Goal: Task Accomplishment & Management: Manage account settings

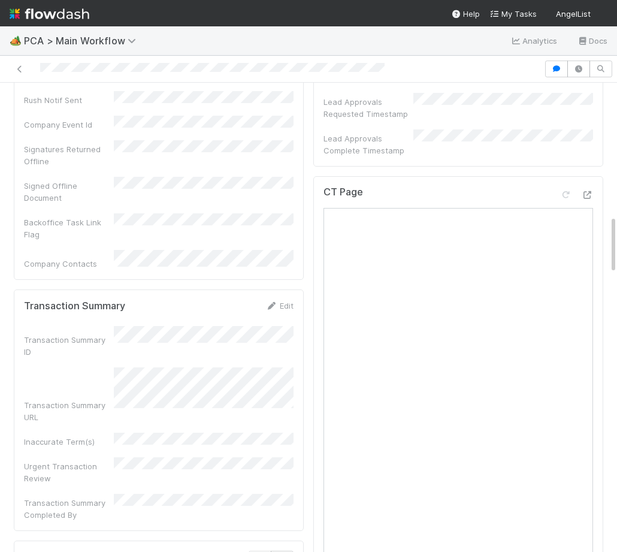
scroll to position [1063, 0]
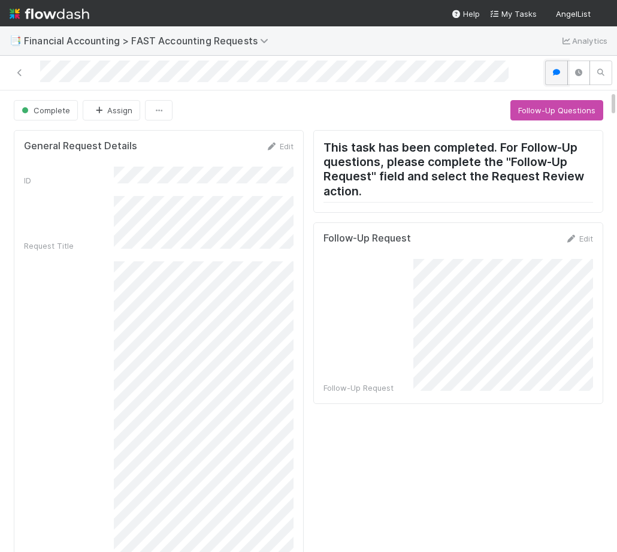
click at [558, 67] on button "button" at bounding box center [556, 72] width 23 height 25
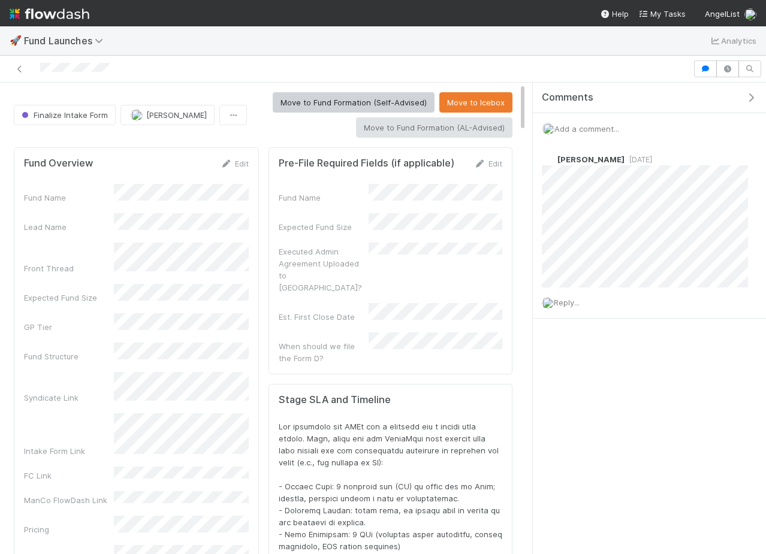
click at [752, 99] on icon "button" at bounding box center [751, 98] width 12 height 10
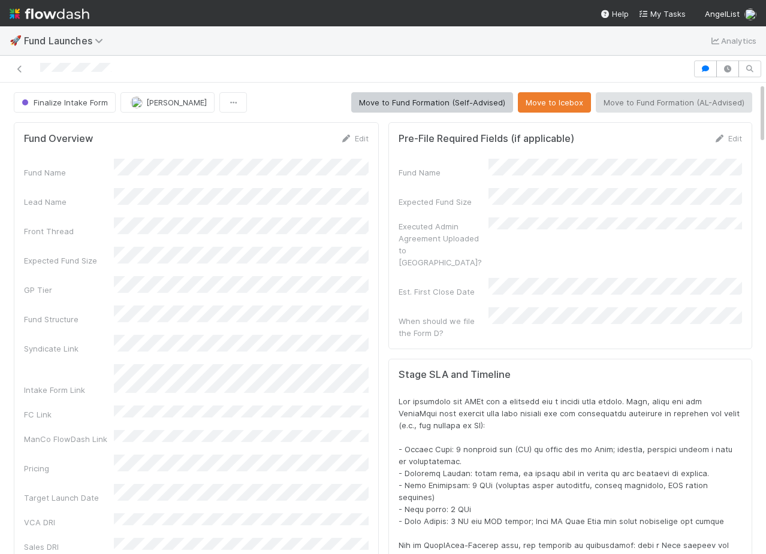
click at [465, 44] on div "🚀 Fund Launches Analytics" at bounding box center [383, 40] width 766 height 29
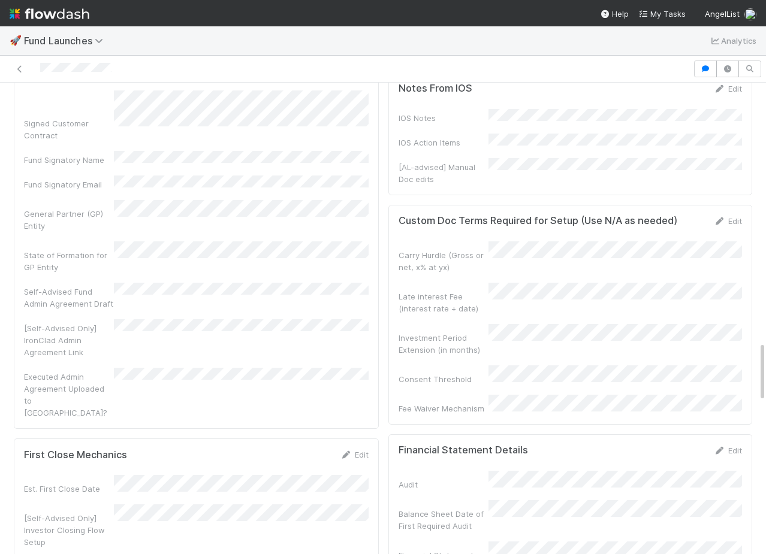
scroll to position [2001, 0]
click at [730, 227] on link "Edit" at bounding box center [727, 222] width 28 height 10
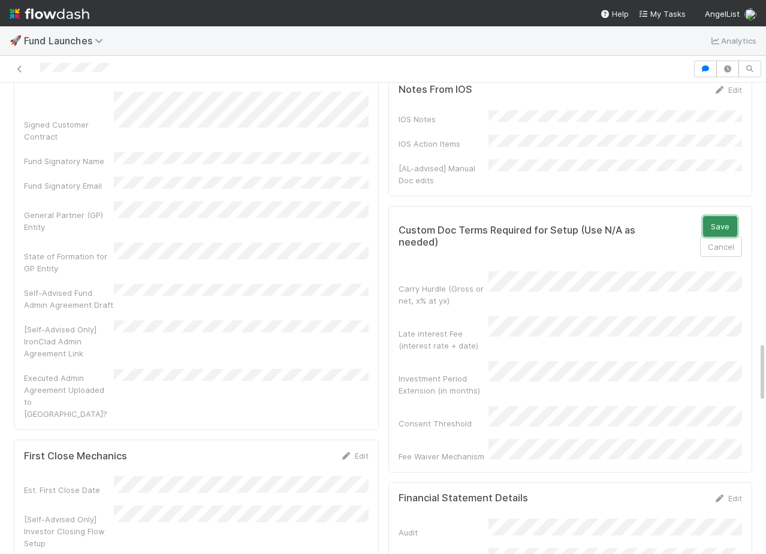
click at [724, 237] on button "Save" at bounding box center [720, 226] width 34 height 20
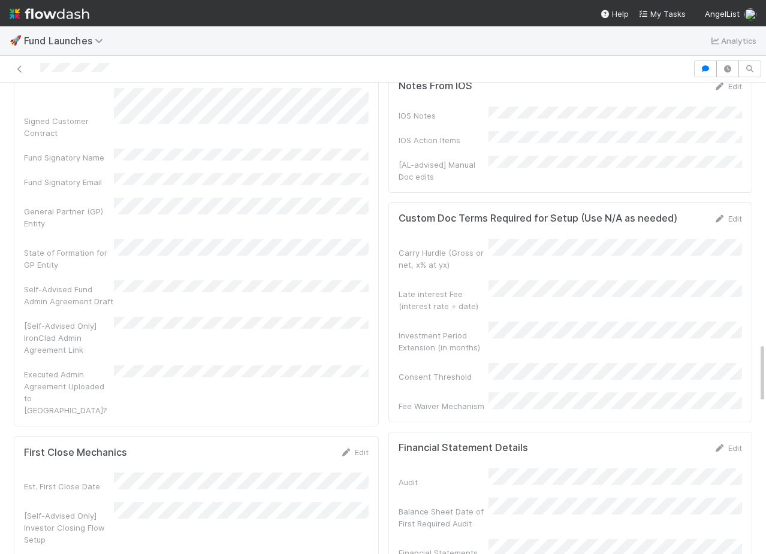
scroll to position [2003, 0]
click at [728, 225] on link "Edit" at bounding box center [727, 221] width 28 height 10
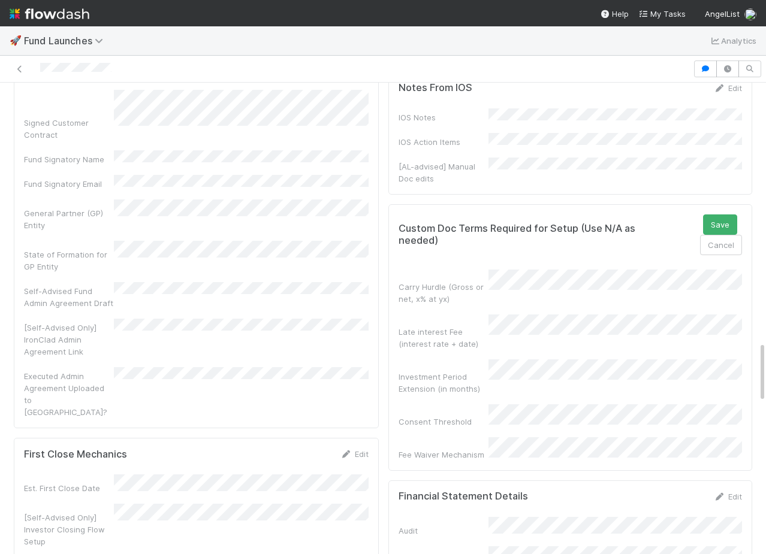
click at [606, 456] on div "Custom Doc Terms Required for Setup (Use N/A as needed) Save Cancel Carry Hurdl…" at bounding box center [570, 337] width 364 height 267
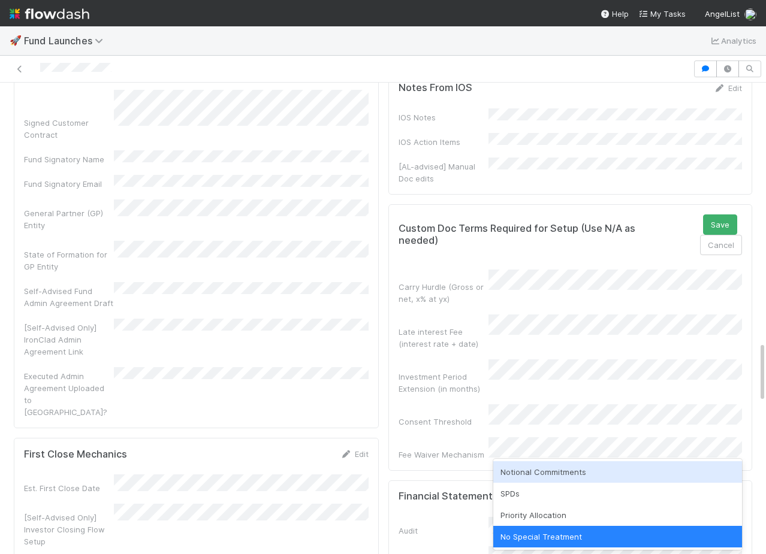
click at [595, 465] on div "Notional Commitments" at bounding box center [617, 472] width 249 height 22
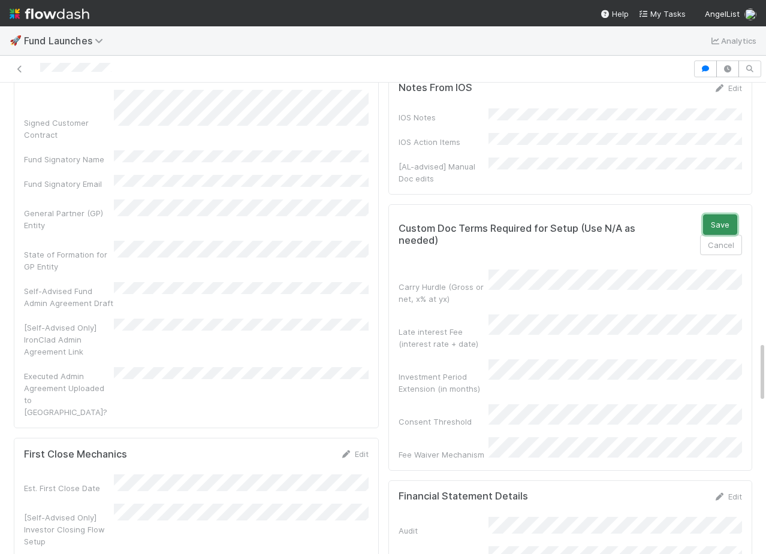
click at [718, 235] on button "Save" at bounding box center [720, 224] width 34 height 20
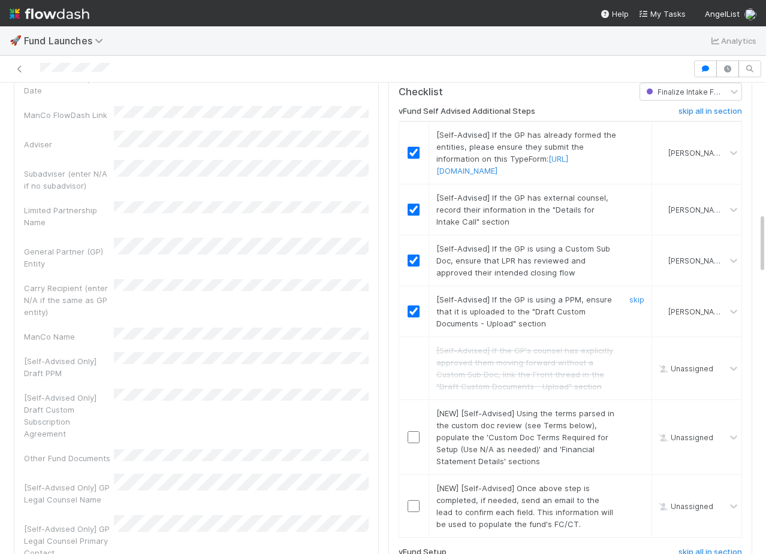
scroll to position [1192, 0]
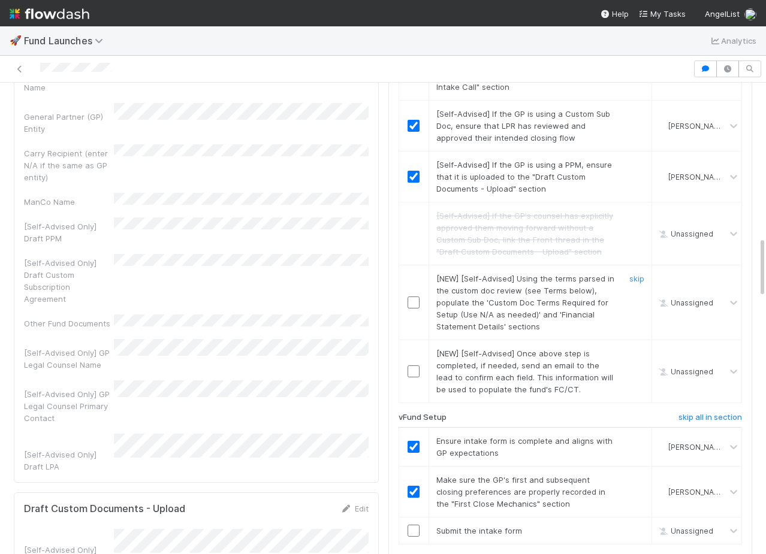
click at [418, 298] on input "checkbox" at bounding box center [413, 303] width 12 height 12
click at [409, 365] on input "checkbox" at bounding box center [413, 371] width 12 height 12
click at [412, 365] on input "checkbox" at bounding box center [413, 371] width 12 height 12
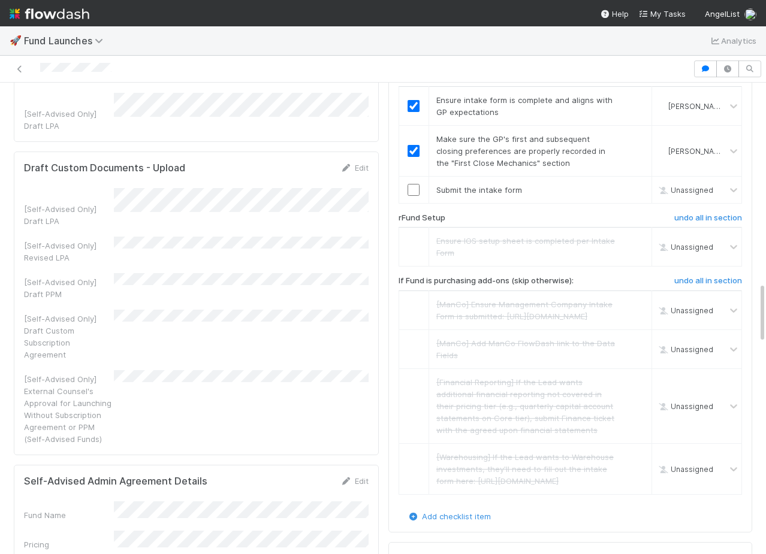
scroll to position [1417, 0]
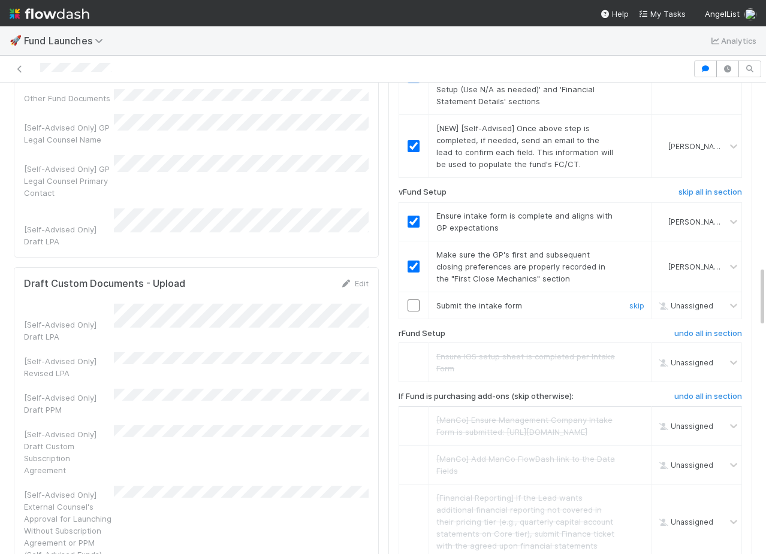
click at [415, 302] on input "checkbox" at bounding box center [413, 305] width 12 height 12
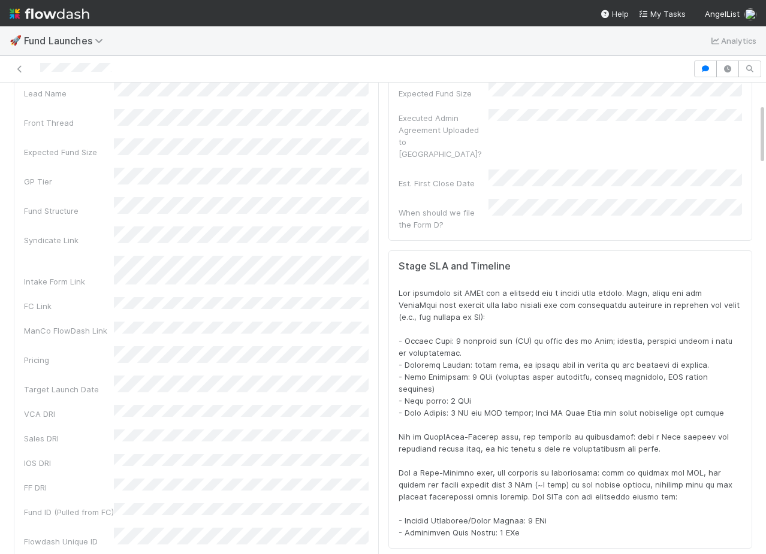
scroll to position [0, 0]
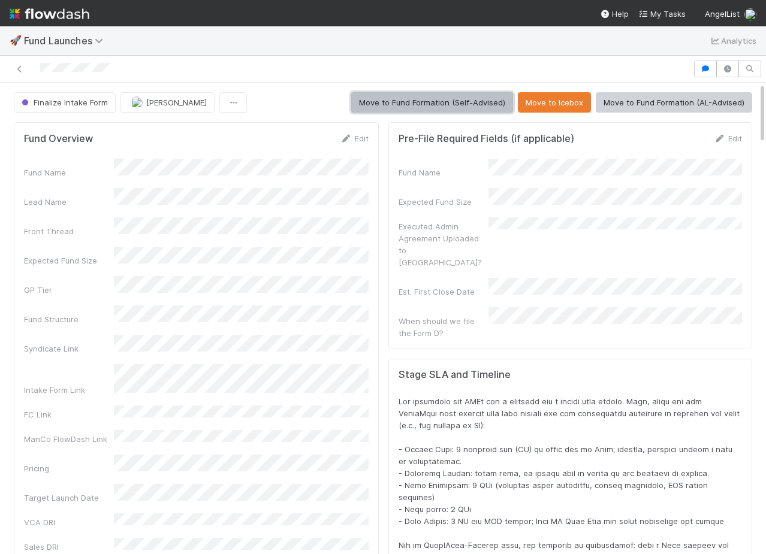
click at [444, 112] on button "Move to Fund Formation (Self-Advised)" at bounding box center [432, 102] width 162 height 20
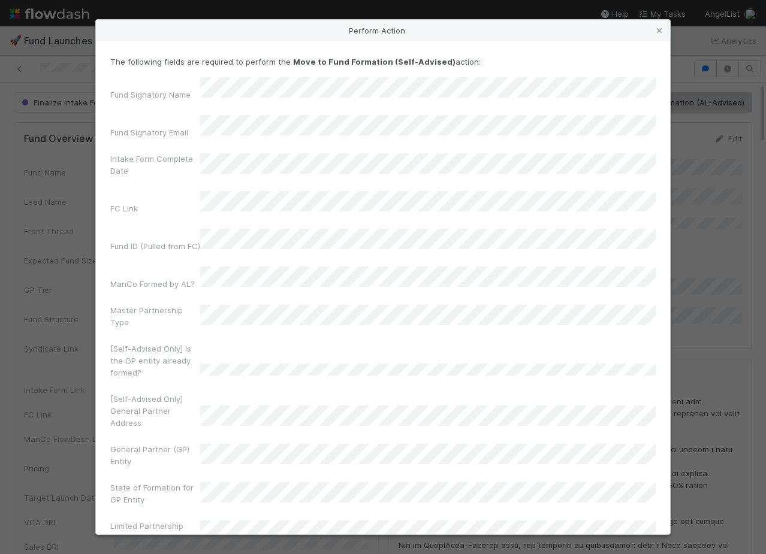
click at [50, 218] on div "Perform Action The following fields are required to perform the Move to Fund Fo…" at bounding box center [383, 277] width 766 height 554
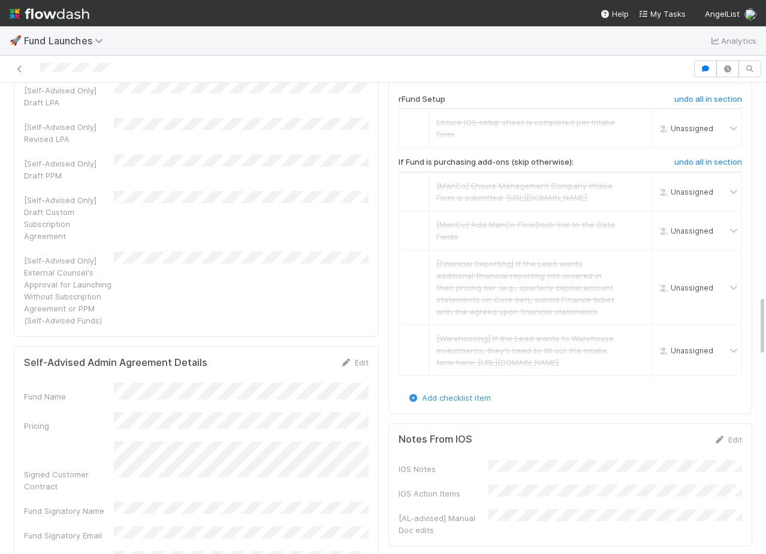
scroll to position [1562, 0]
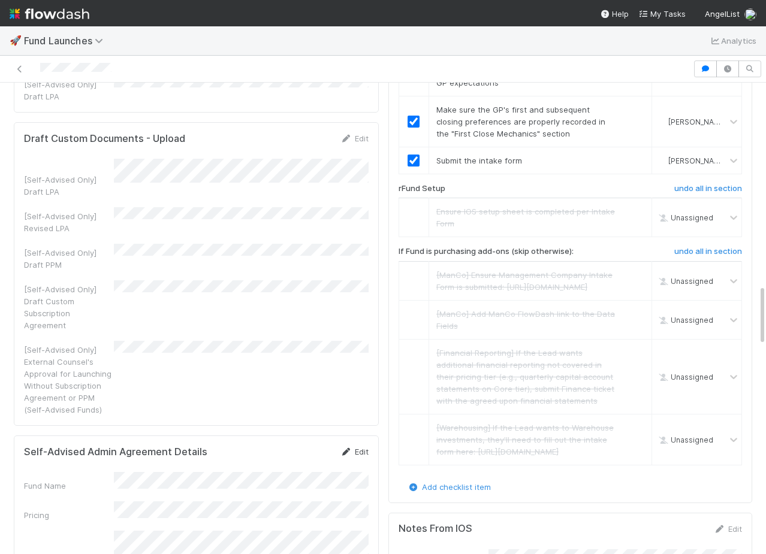
click at [356, 447] on link "Edit" at bounding box center [354, 452] width 28 height 10
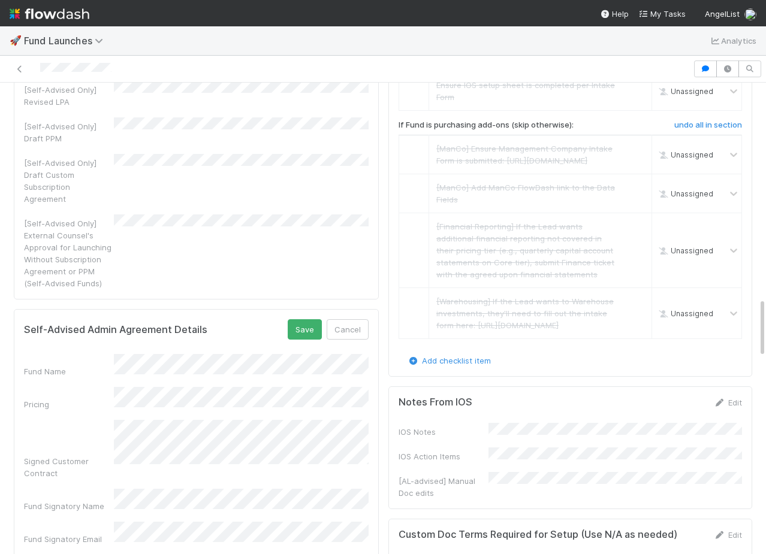
scroll to position [1698, 0]
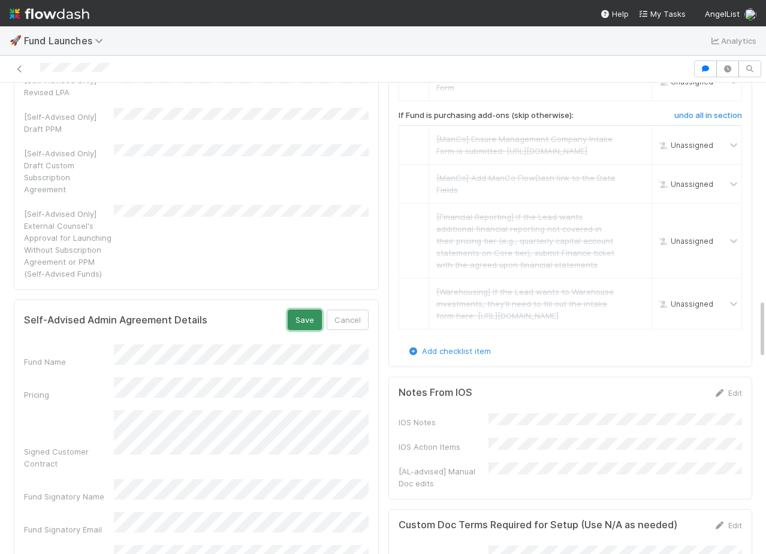
click at [307, 310] on button "Save" at bounding box center [305, 320] width 34 height 20
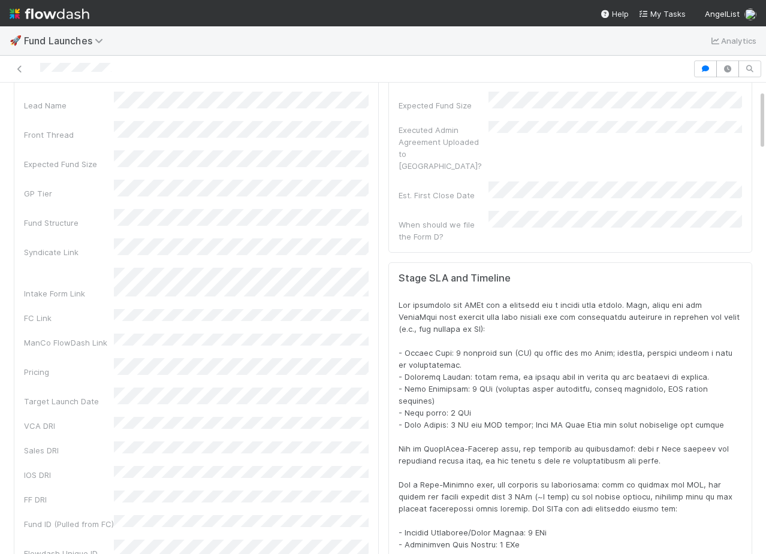
scroll to position [0, 0]
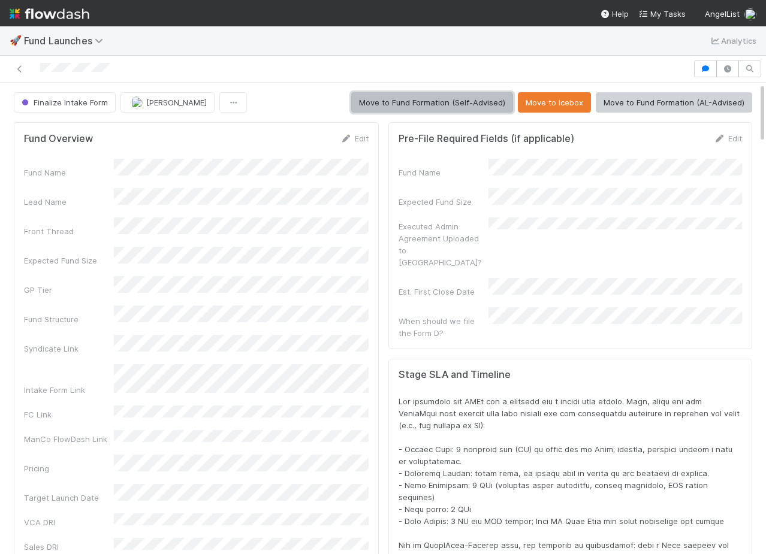
click at [459, 96] on button "Move to Fund Formation (Self-Advised)" at bounding box center [432, 102] width 162 height 20
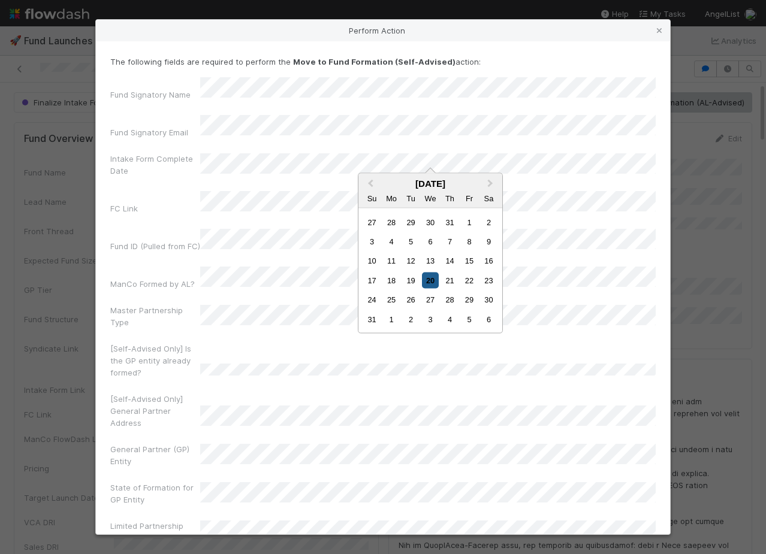
click at [426, 282] on div "20" at bounding box center [430, 280] width 16 height 16
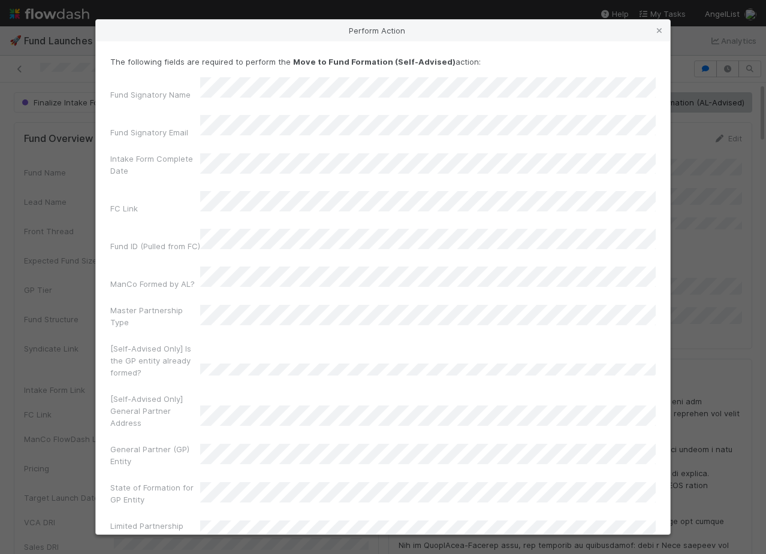
click at [52, 253] on div "Perform Action The following fields are required to perform the Move to Fund Fo…" at bounding box center [383, 277] width 766 height 554
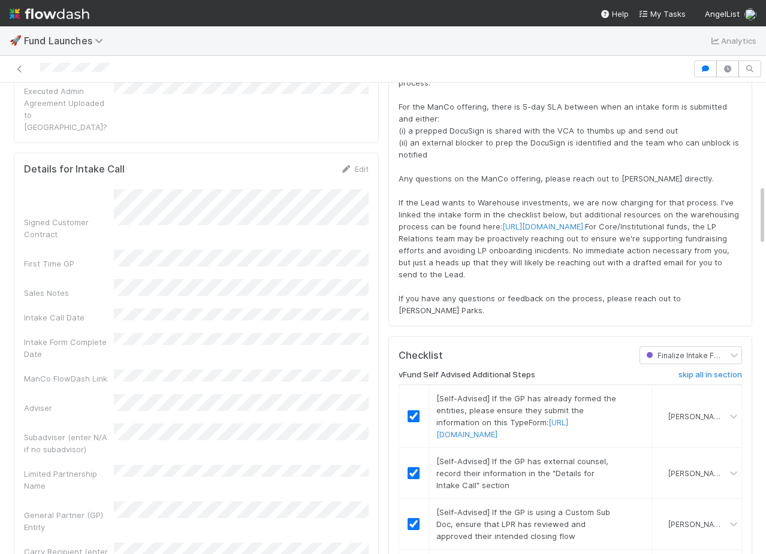
scroll to position [788, 0]
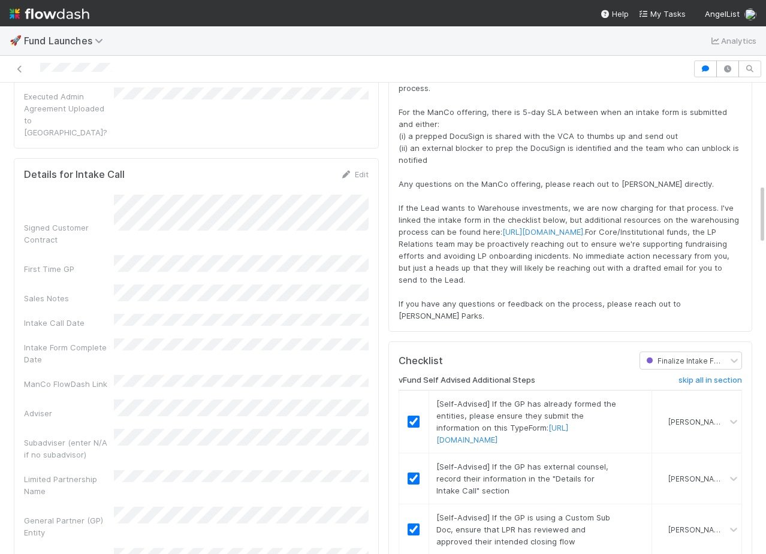
click at [357, 158] on div "Details for Intake Call Edit Signed Customer Contract First Time GP Sales Notes…" at bounding box center [196, 522] width 365 height 728
click at [357, 170] on link "Edit" at bounding box center [354, 175] width 28 height 10
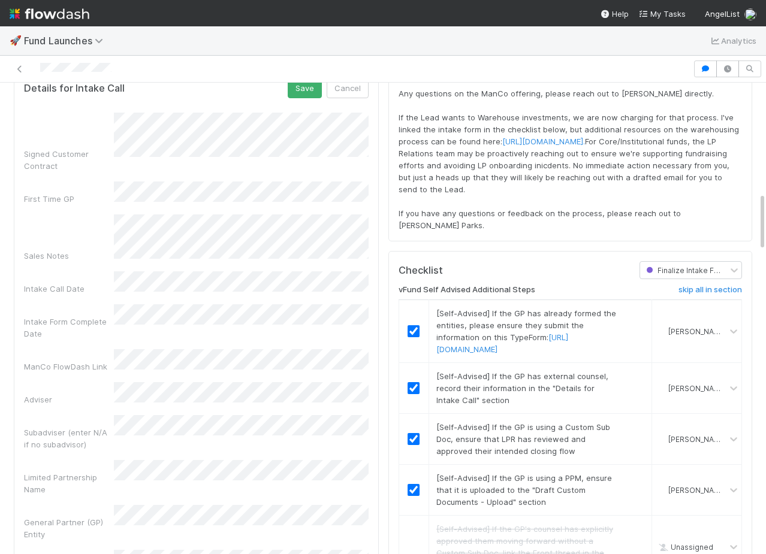
scroll to position [884, 0]
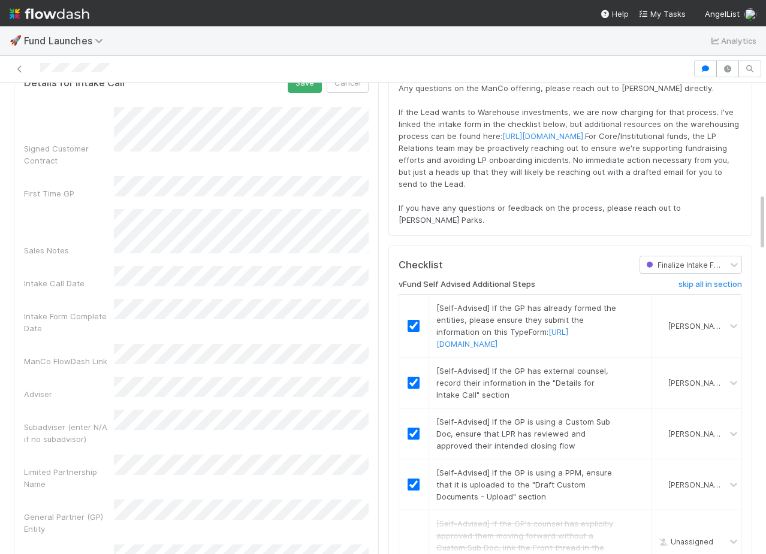
click at [153, 323] on div "Signed Customer Contract First Time GP Sales Notes Intake Call Date Intake Form…" at bounding box center [196, 518] width 344 height 823
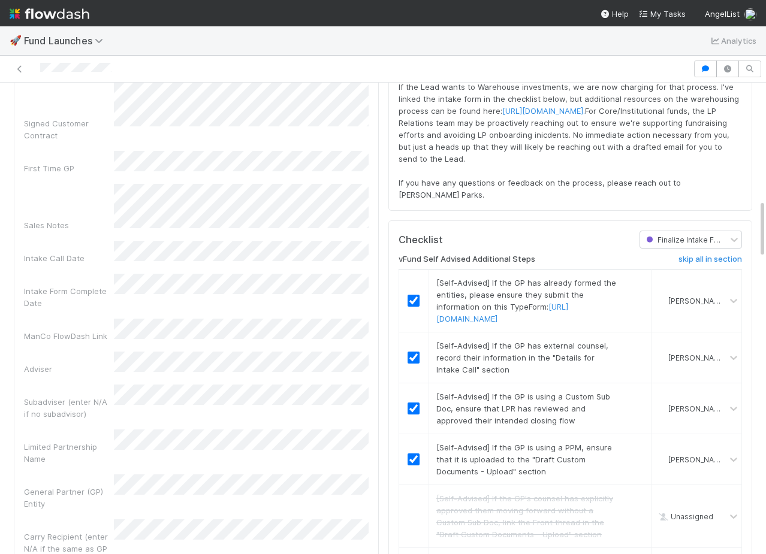
scroll to position [730, 0]
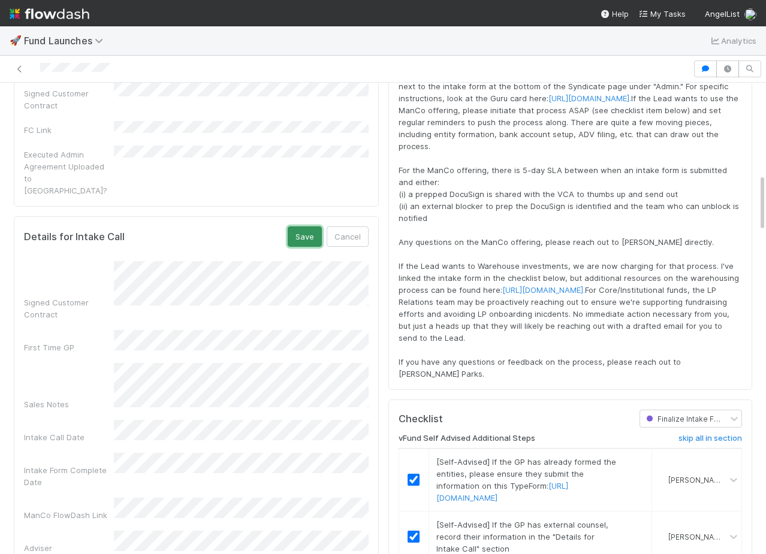
click at [300, 226] on button "Save" at bounding box center [305, 236] width 34 height 20
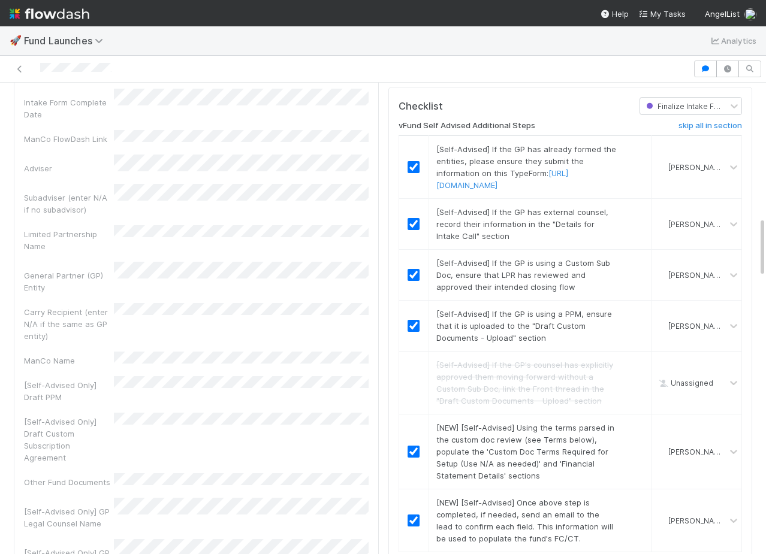
scroll to position [1045, 0]
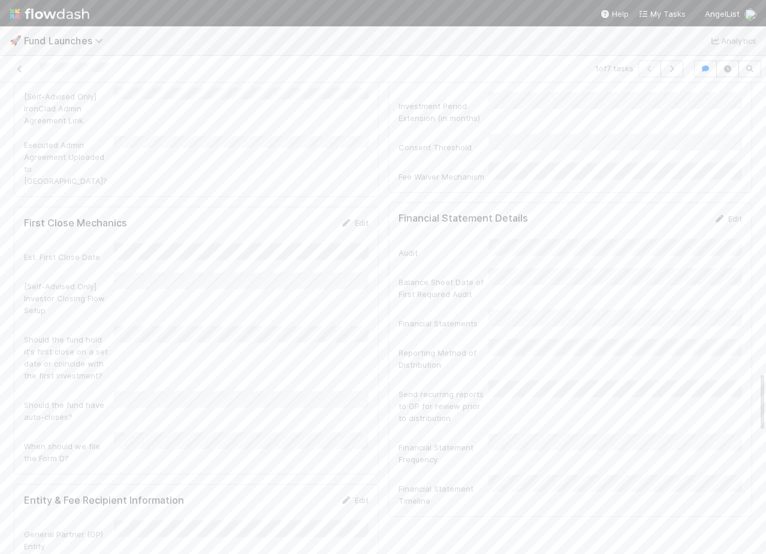
scroll to position [2319, 0]
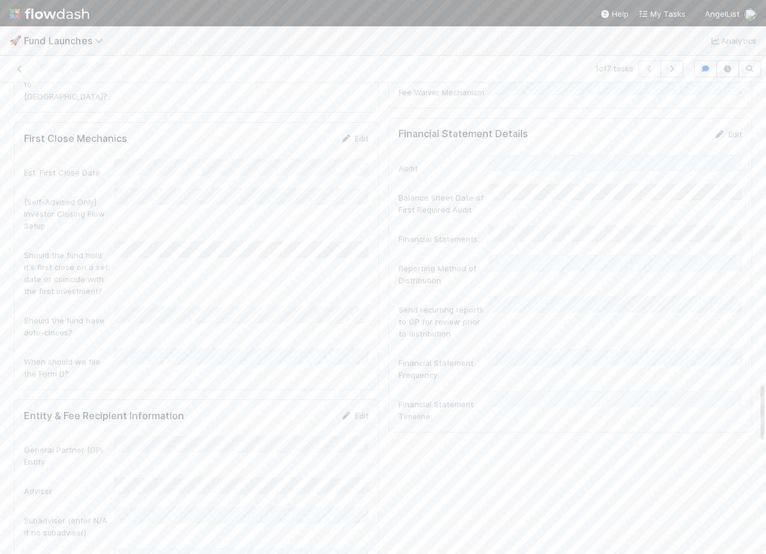
checkbox input "true"
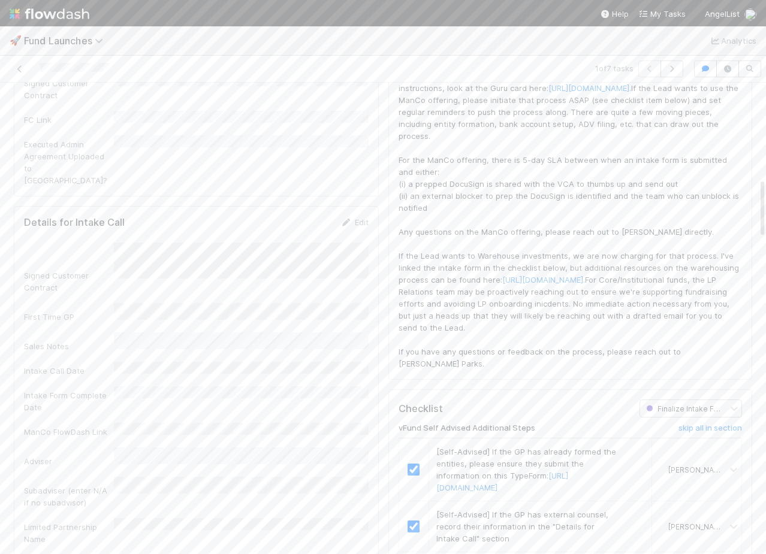
scroll to position [678, 0]
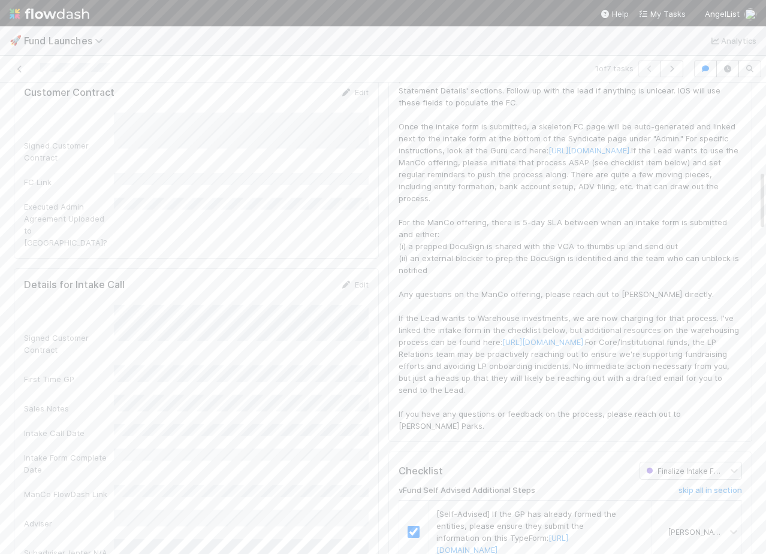
click at [356, 280] on link "Edit" at bounding box center [354, 285] width 28 height 10
click at [245, 292] on div "13" at bounding box center [243, 287] width 16 height 16
click at [244, 340] on div "20" at bounding box center [243, 337] width 16 height 16
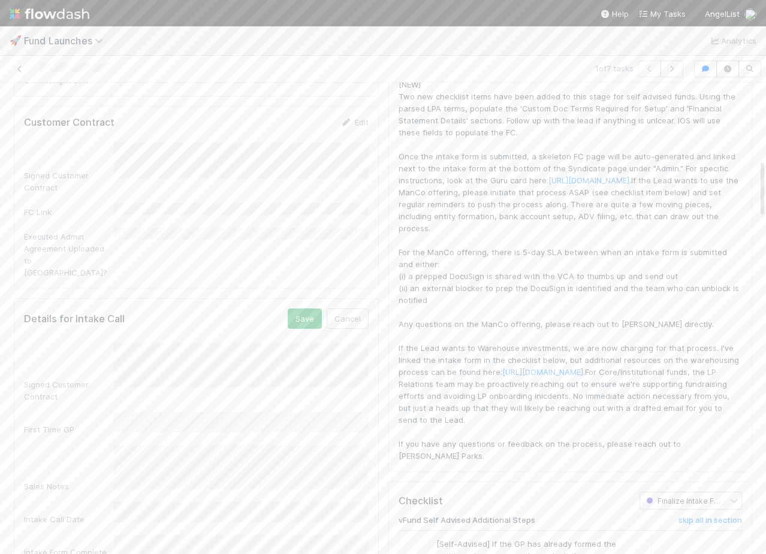
scroll to position [588, 0]
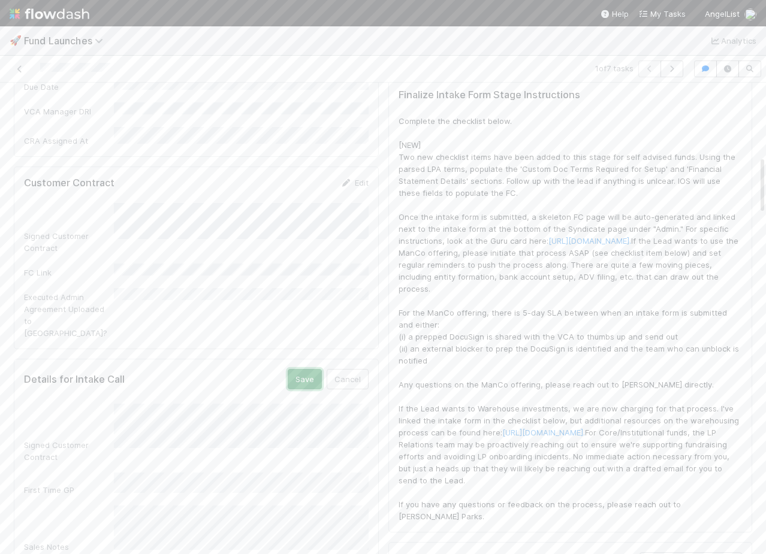
click at [306, 369] on button "Save" at bounding box center [305, 379] width 34 height 20
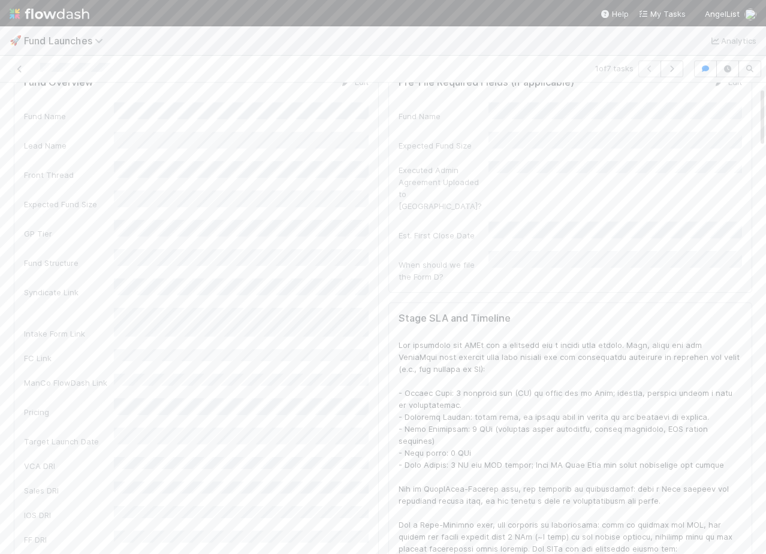
scroll to position [0, 0]
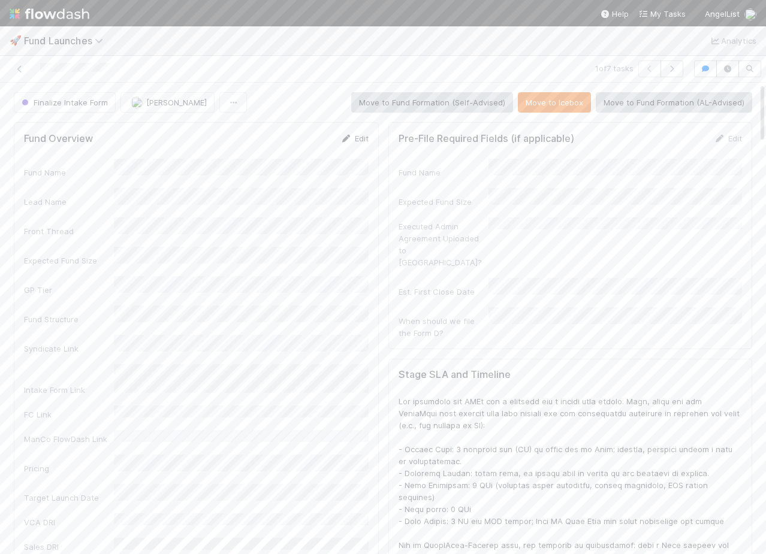
click at [352, 137] on link "Edit" at bounding box center [354, 139] width 28 height 10
click at [314, 144] on button "Save" at bounding box center [305, 142] width 34 height 20
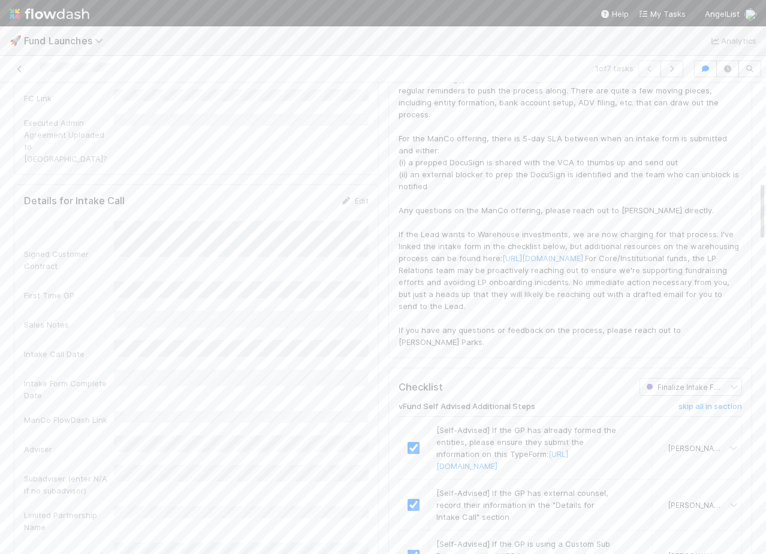
scroll to position [764, 0]
click at [355, 194] on link "Edit" at bounding box center [354, 199] width 28 height 10
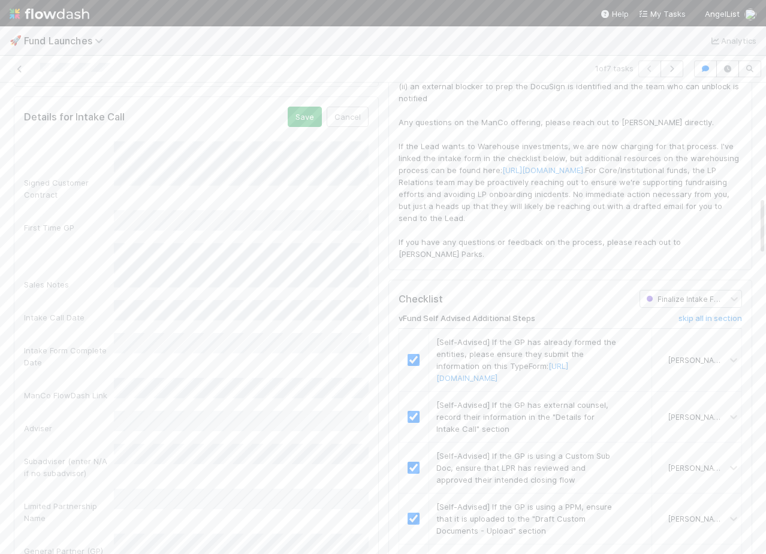
scroll to position [706, 0]
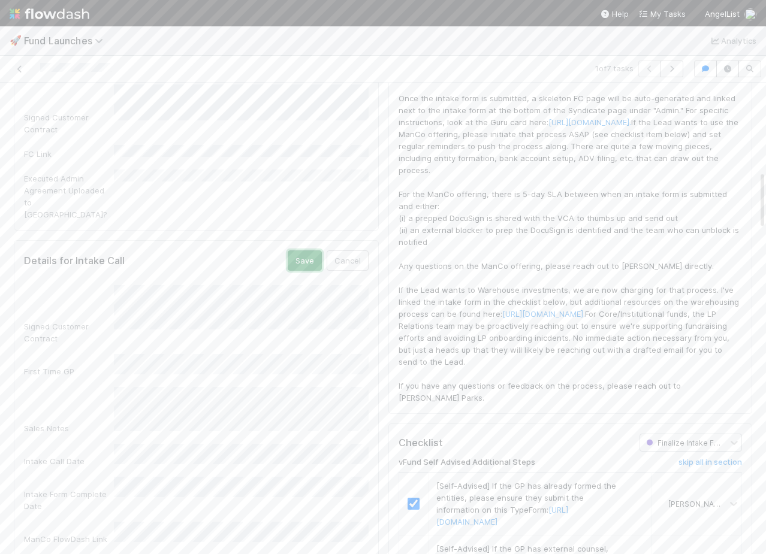
click at [290, 250] on button "Save" at bounding box center [305, 260] width 34 height 20
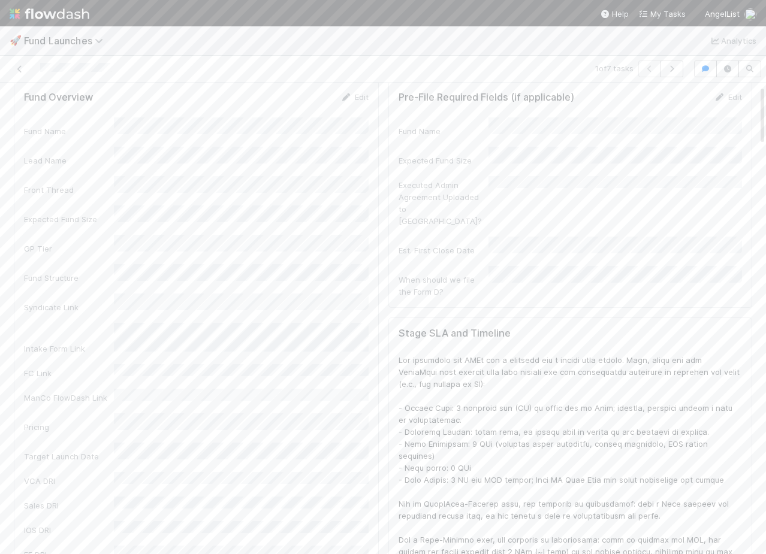
scroll to position [0, 0]
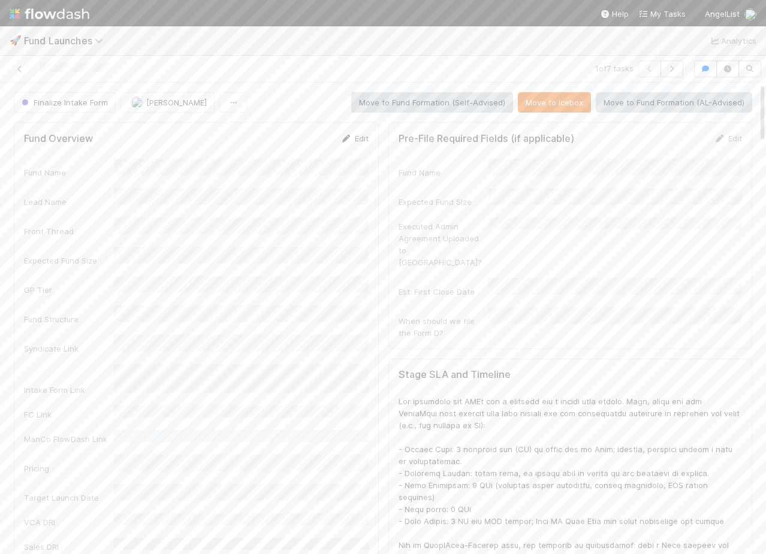
click at [361, 141] on link "Edit" at bounding box center [354, 139] width 28 height 10
click at [304, 150] on button "Save" at bounding box center [305, 142] width 34 height 20
click at [443, 95] on button "Move to Fund Formation (Self-Advised)" at bounding box center [432, 102] width 162 height 20
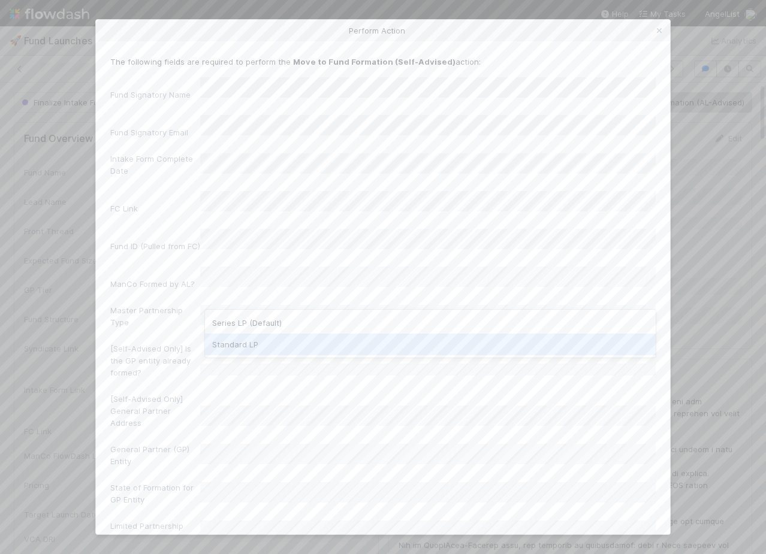
click at [268, 326] on div "Series LP (Default)" at bounding box center [430, 323] width 450 height 22
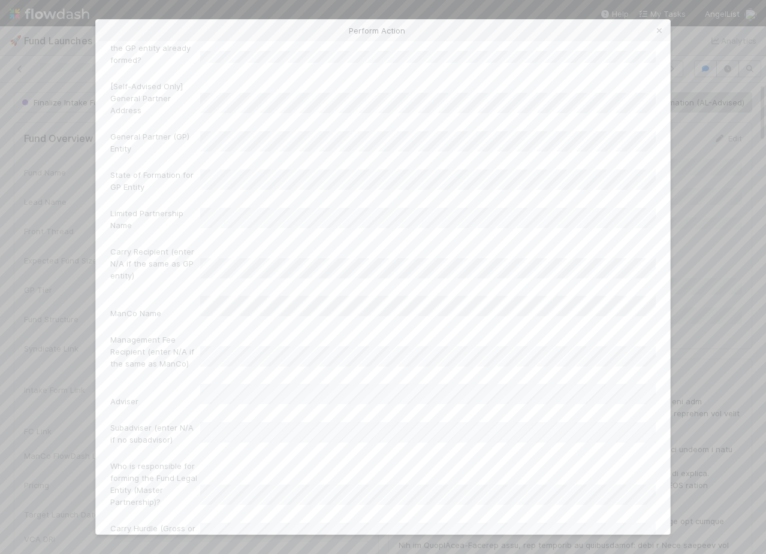
scroll to position [345, 0]
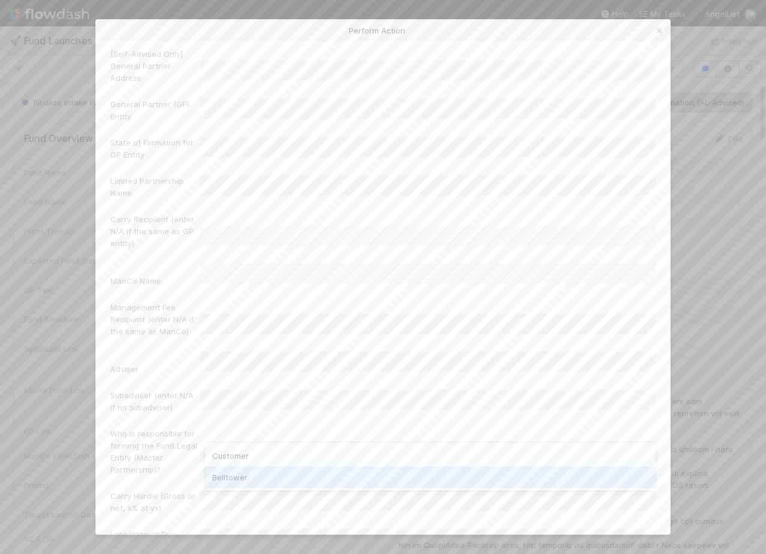
click at [265, 479] on div "Belltower" at bounding box center [430, 478] width 450 height 22
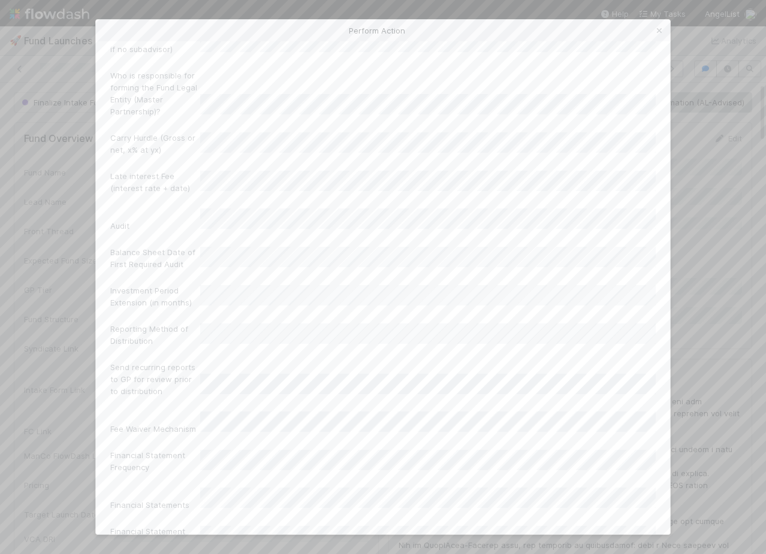
scroll to position [709, 0]
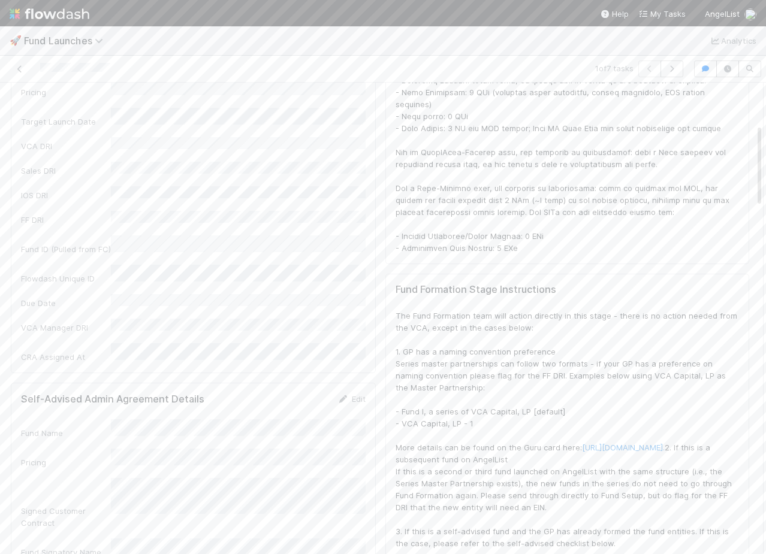
scroll to position [0, 0]
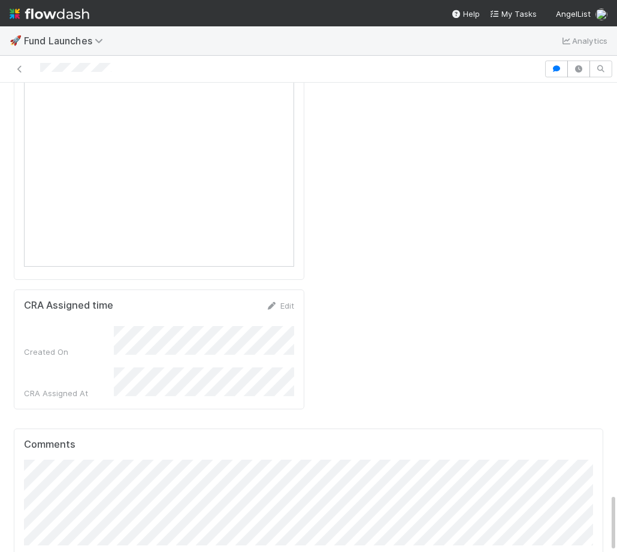
scroll to position [858, 0]
type input "term"
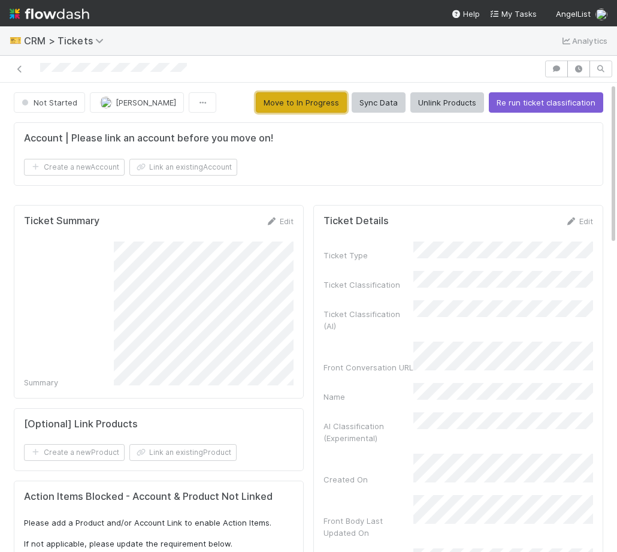
click at [291, 104] on button "Move to In Progress" at bounding box center [301, 102] width 91 height 20
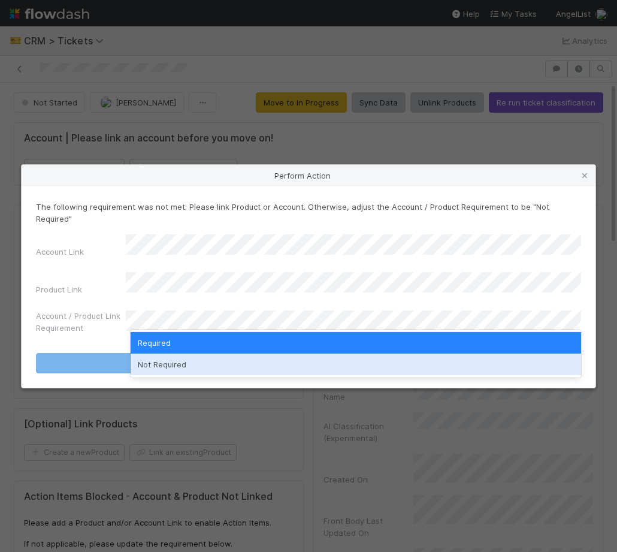
click at [216, 368] on div "Not Required" at bounding box center [356, 364] width 450 height 22
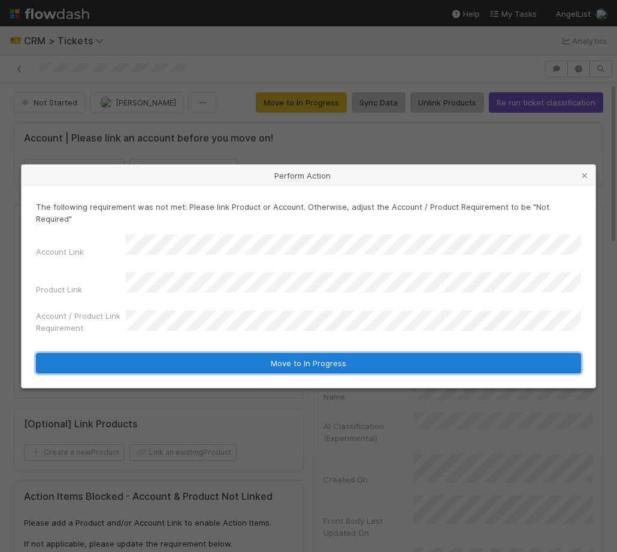
click at [231, 353] on button "Move to In Progress" at bounding box center [308, 363] width 545 height 20
